Goal: Find specific fact

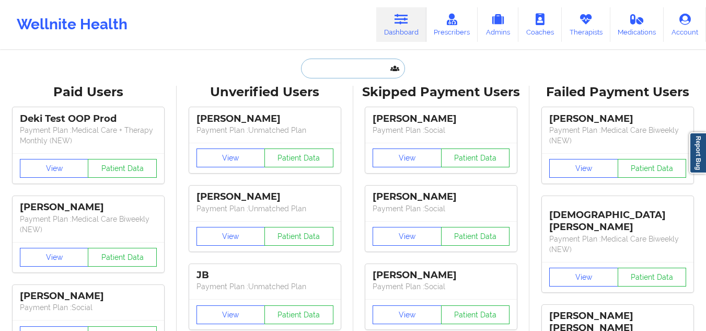
click at [339, 69] on input "text" at bounding box center [352, 68] width 103 height 20
paste input "[PERSON_NAME] s noble"
type input "[PERSON_NAME] s noble"
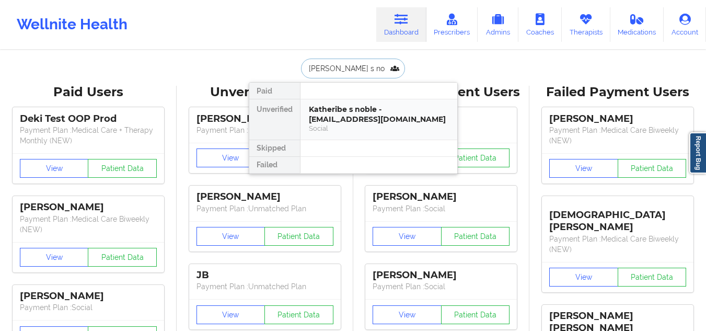
click at [336, 131] on div "Social" at bounding box center [379, 128] width 140 height 9
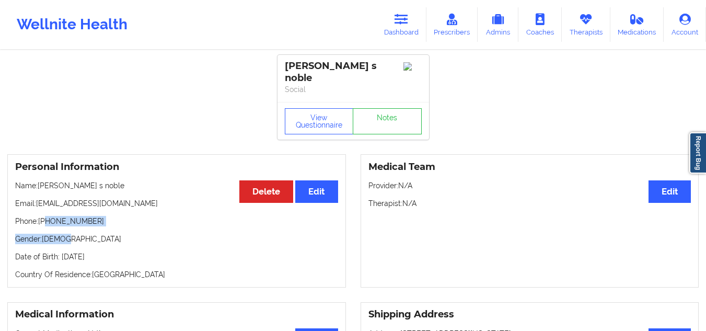
drag, startPoint x: 94, startPoint y: 218, endPoint x: 48, endPoint y: 212, distance: 46.5
click at [48, 212] on div "Personal Information Edit Delete Name: [PERSON_NAME] s noble Email: [PERSON_NAM…" at bounding box center [176, 220] width 338 height 133
click at [85, 216] on p "Phone: [PHONE_NUMBER]" at bounding box center [176, 221] width 323 height 10
drag, startPoint x: 89, startPoint y: 213, endPoint x: 47, endPoint y: 207, distance: 42.2
click at [47, 216] on p "Phone: [PHONE_NUMBER]" at bounding box center [176, 221] width 323 height 10
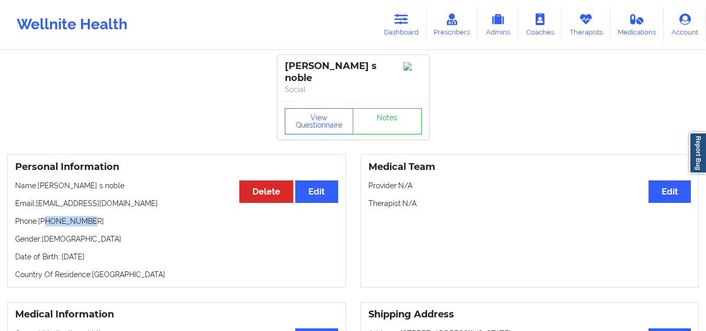
copy p "5125046268"
